Goal: Find specific page/section: Find specific page/section

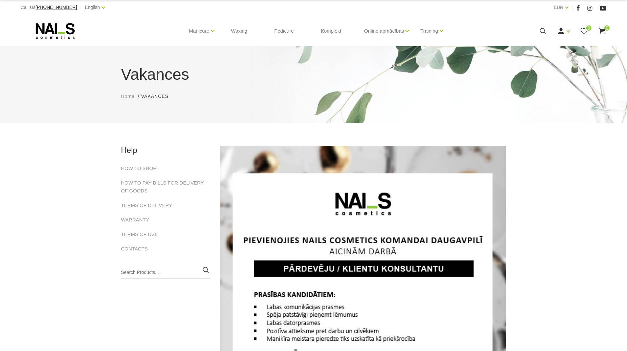
click at [64, 36] on icon at bounding box center [55, 31] width 69 height 16
